Goal: Information Seeking & Learning: Learn about a topic

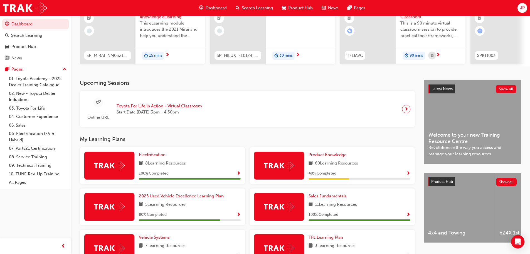
scroll to position [111, 0]
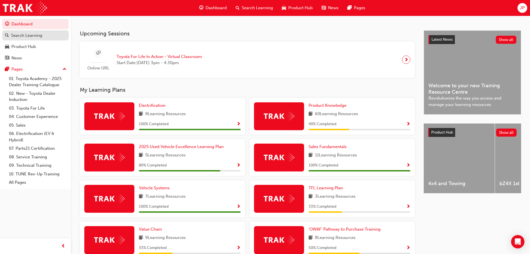
click at [49, 38] on div "Search Learning" at bounding box center [35, 35] width 61 height 7
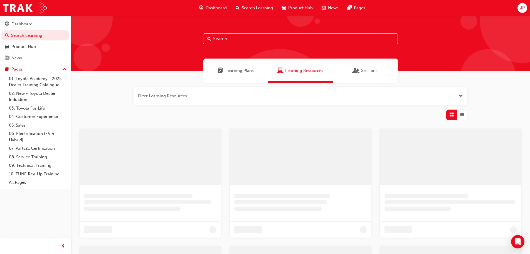
click at [254, 36] on input "text" at bounding box center [300, 38] width 195 height 11
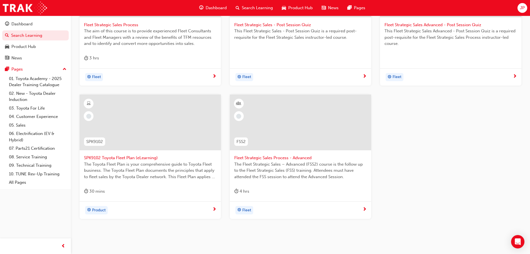
scroll to position [158, 0]
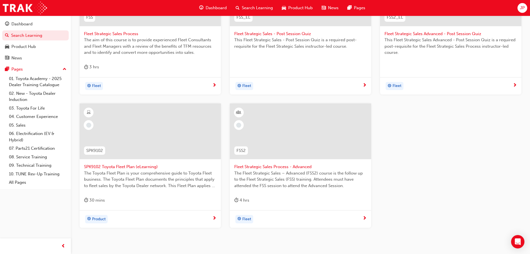
type input "fleet"
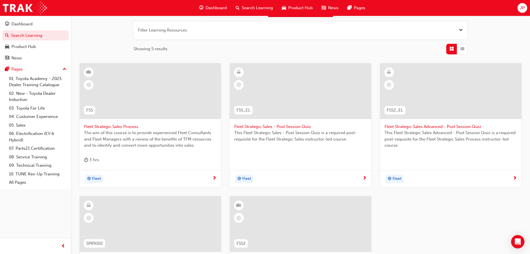
scroll to position [0, 0]
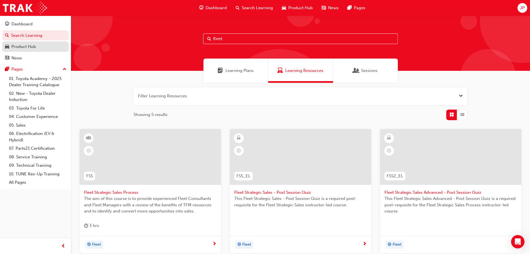
click at [19, 46] on div "Product Hub" at bounding box center [23, 46] width 25 height 6
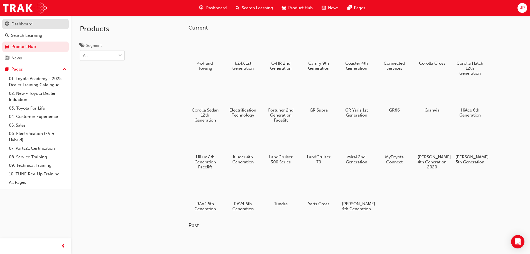
click at [29, 22] on div "Dashboard" at bounding box center [21, 24] width 21 height 6
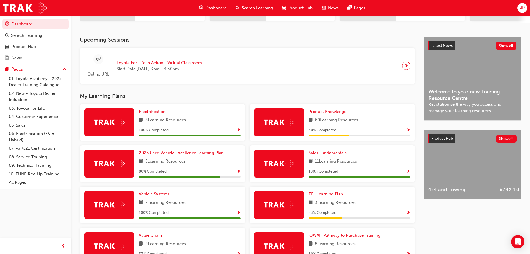
scroll to position [103, 0]
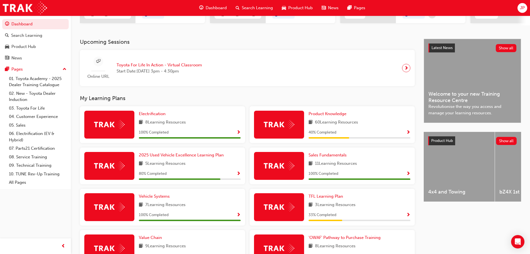
click at [242, 9] on span "Search Learning" at bounding box center [257, 8] width 31 height 6
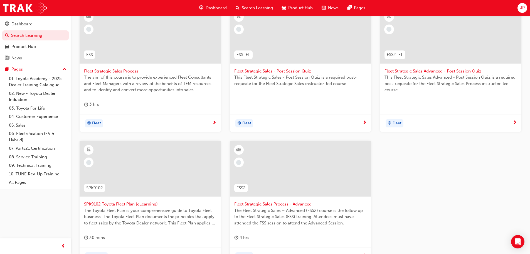
scroll to position [131, 0]
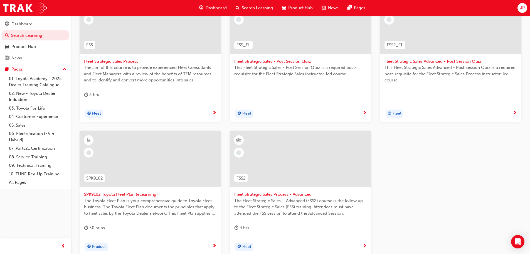
click at [139, 192] on span "SPK9102 Toyota Fleet Plan (eLearning)" at bounding box center [150, 194] width 133 height 6
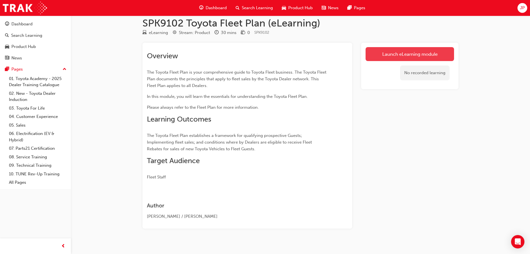
scroll to position [14, 0]
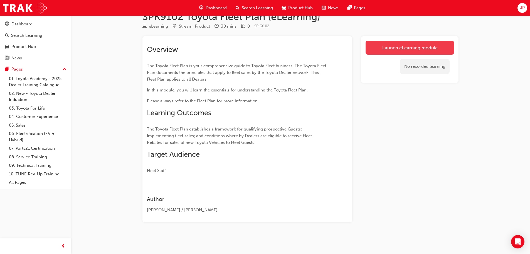
click at [406, 52] on link "Launch eLearning module" at bounding box center [410, 48] width 89 height 14
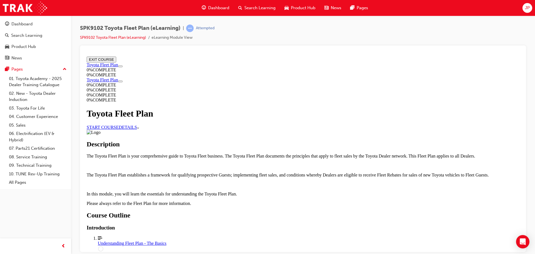
click at [280, 240] on div "Understanding Fleet Plan - The Basics" at bounding box center [308, 242] width 421 height 5
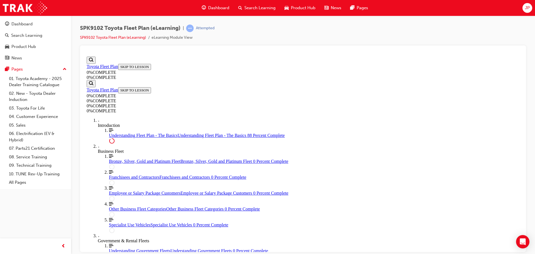
scroll to position [1268, 0]
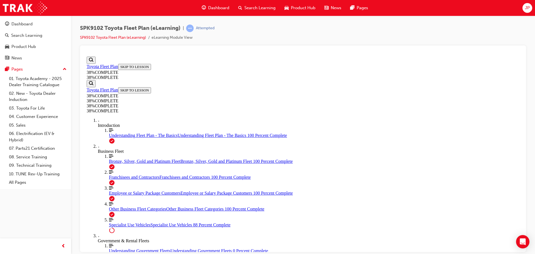
scroll to position [0, 0]
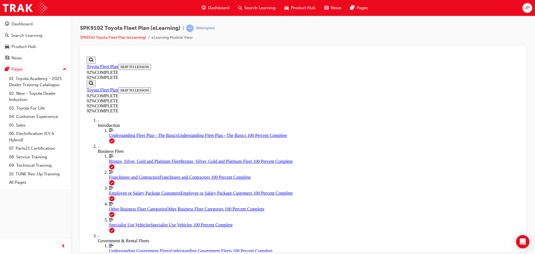
drag, startPoint x: 270, startPoint y: 183, endPoint x: 293, endPoint y: 200, distance: 28.4
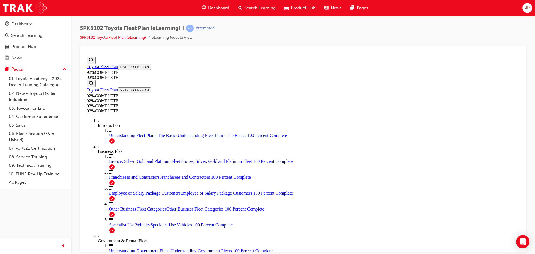
drag, startPoint x: 281, startPoint y: 191, endPoint x: 309, endPoint y: 139, distance: 59.2
drag, startPoint x: 287, startPoint y: 170, endPoint x: 284, endPoint y: 189, distance: 19.8
drag, startPoint x: 281, startPoint y: 196, endPoint x: 305, endPoint y: 191, distance: 24.5
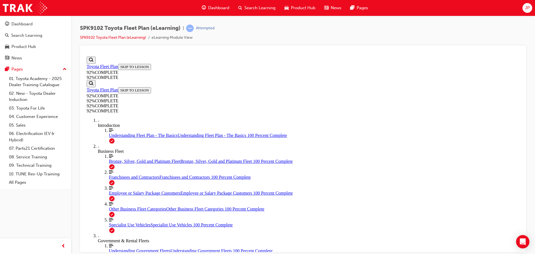
drag, startPoint x: 297, startPoint y: 190, endPoint x: 330, endPoint y: 190, distance: 32.9
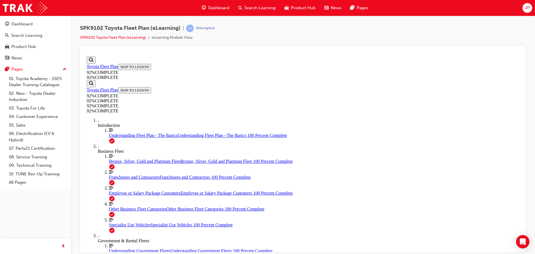
scroll to position [20, 0]
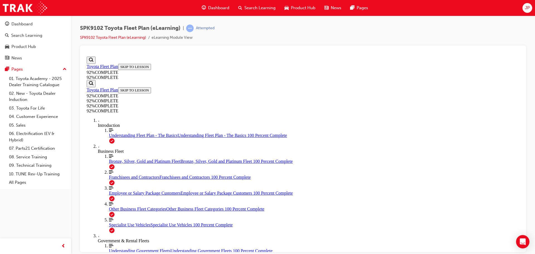
scroll to position [47, 0]
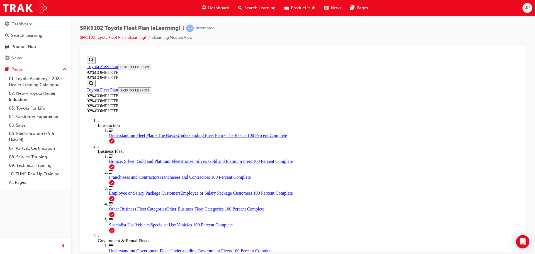
scroll to position [119, 0]
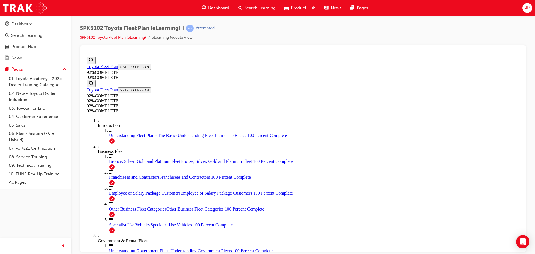
scroll to position [60, 0]
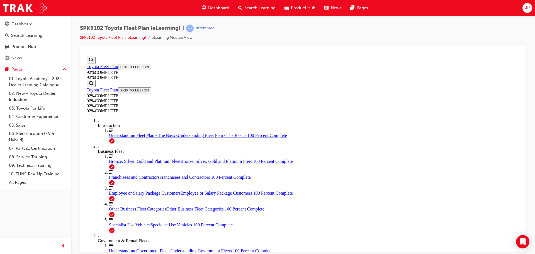
scroll to position [20, 0]
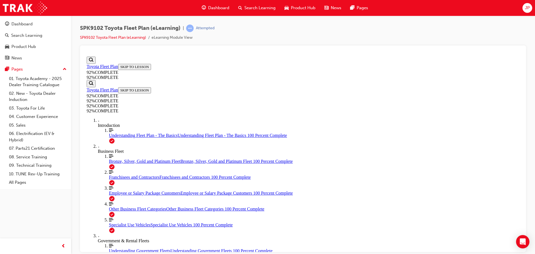
scroll to position [63, 0]
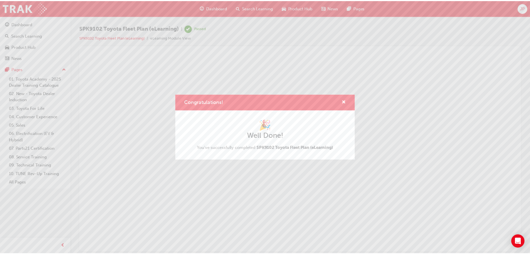
scroll to position [0, 0]
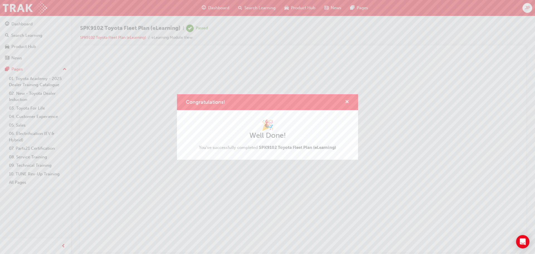
click at [348, 102] on span "cross-icon" at bounding box center [347, 102] width 4 height 5
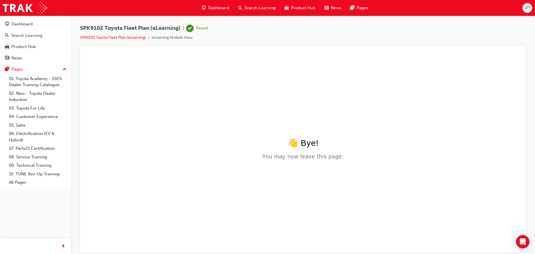
click at [245, 6] on span "Search Learning" at bounding box center [259, 8] width 31 height 6
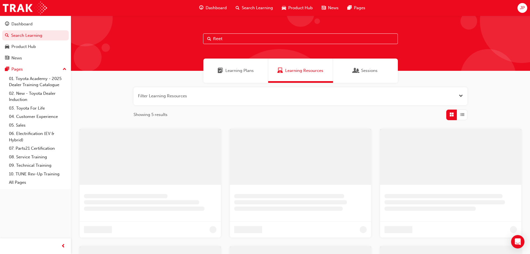
click at [242, 40] on input "fleet" at bounding box center [300, 38] width 195 height 11
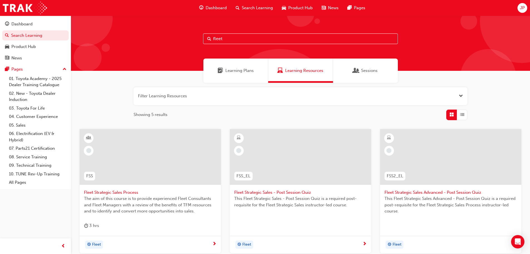
click at [242, 40] on input "fleet" at bounding box center [300, 38] width 195 height 11
type input "policies"
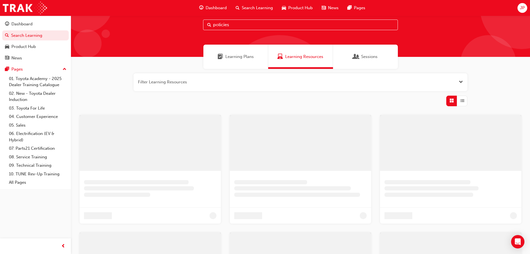
scroll to position [28, 0]
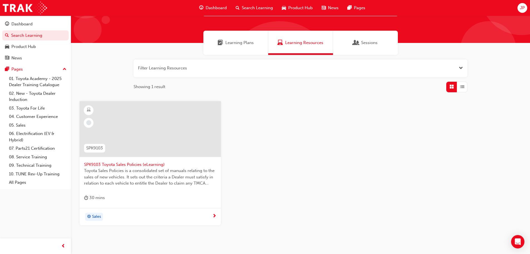
click at [126, 162] on span "SPK9103 Toyota Sales Policies (eLearning)" at bounding box center [150, 164] width 133 height 6
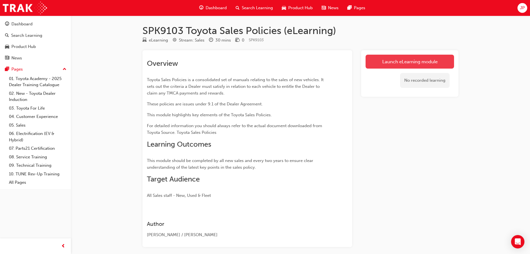
click at [407, 64] on link "Launch eLearning module" at bounding box center [410, 62] width 89 height 14
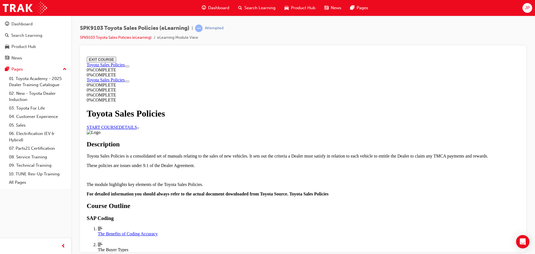
click at [119, 124] on link "START COURSE" at bounding box center [103, 126] width 32 height 5
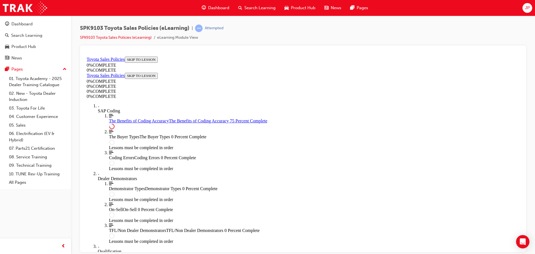
scroll to position [279, 0]
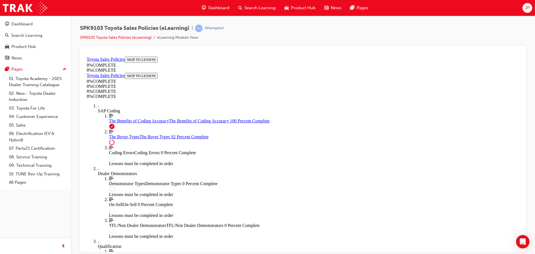
scroll to position [2290, 0]
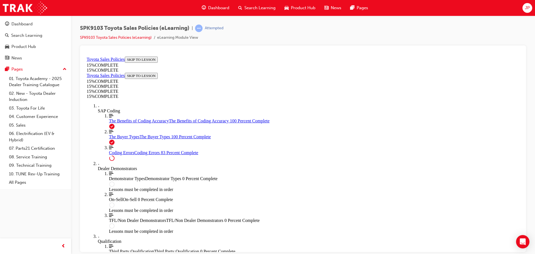
scroll to position [450, 0]
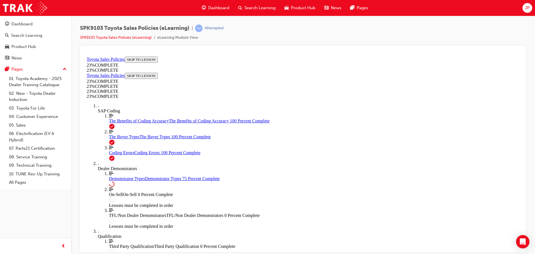
scroll to position [260, 0]
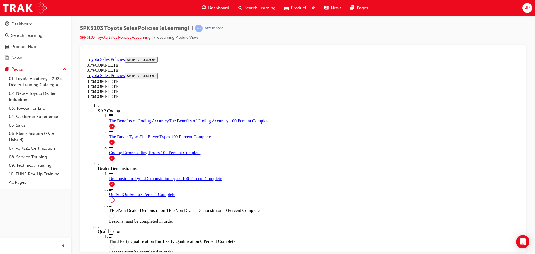
scroll to position [312, 0]
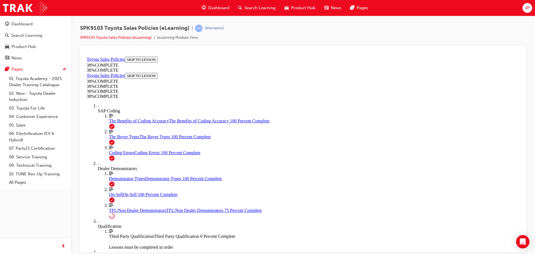
scroll to position [290, 0]
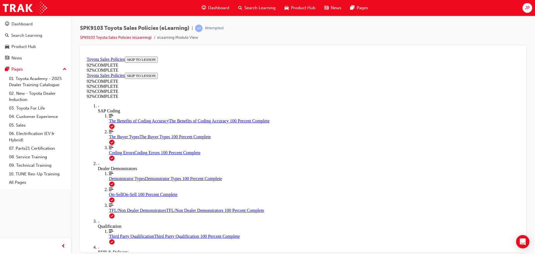
drag, startPoint x: 327, startPoint y: 221, endPoint x: 332, endPoint y: 225, distance: 6.1
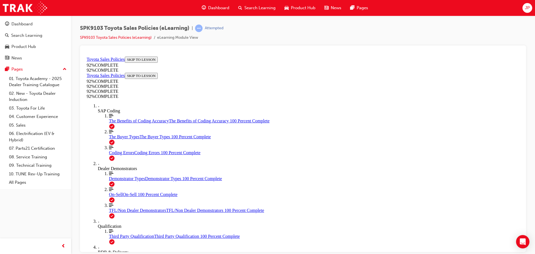
drag, startPoint x: 334, startPoint y: 210, endPoint x: 334, endPoint y: 213, distance: 3.4
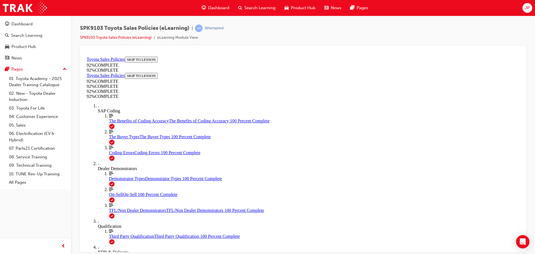
drag, startPoint x: 293, startPoint y: 234, endPoint x: 296, endPoint y: 227, distance: 7.7
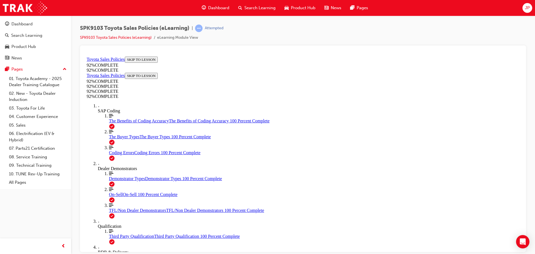
scroll to position [20, 0]
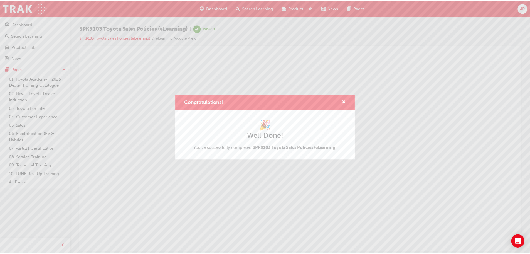
scroll to position [0, 0]
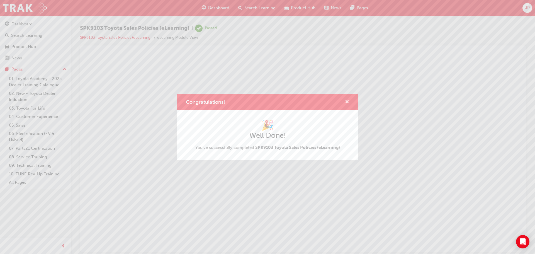
click at [349, 100] on span "cross-icon" at bounding box center [347, 102] width 4 height 5
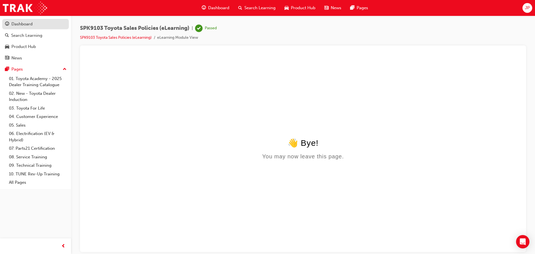
click at [33, 25] on div "Dashboard" at bounding box center [35, 24] width 61 height 7
